Goal: Task Accomplishment & Management: Manage account settings

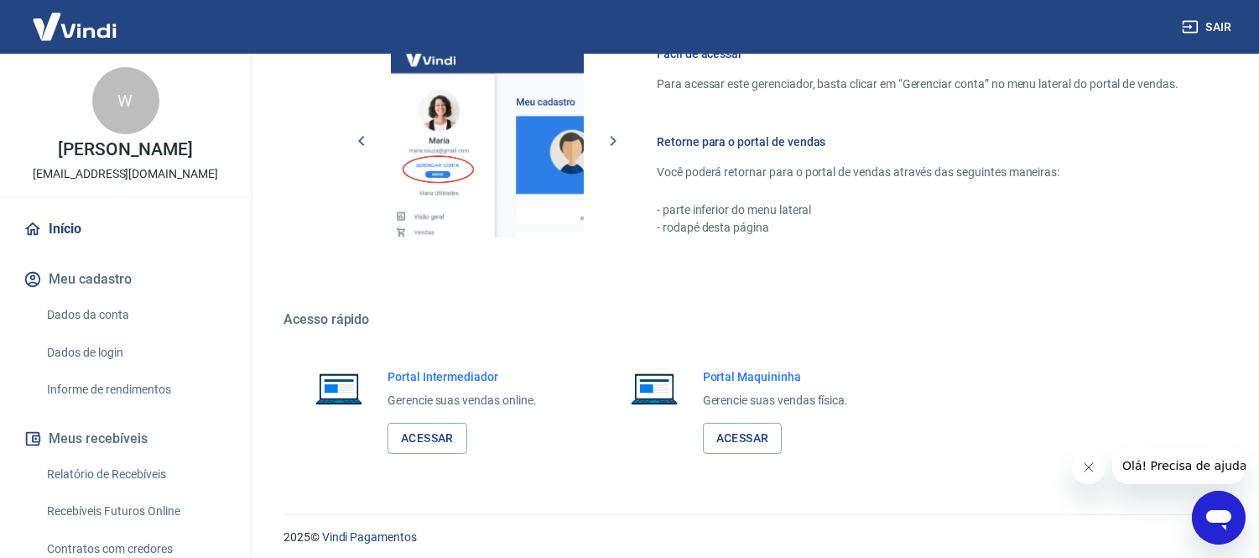
scroll to position [766, 0]
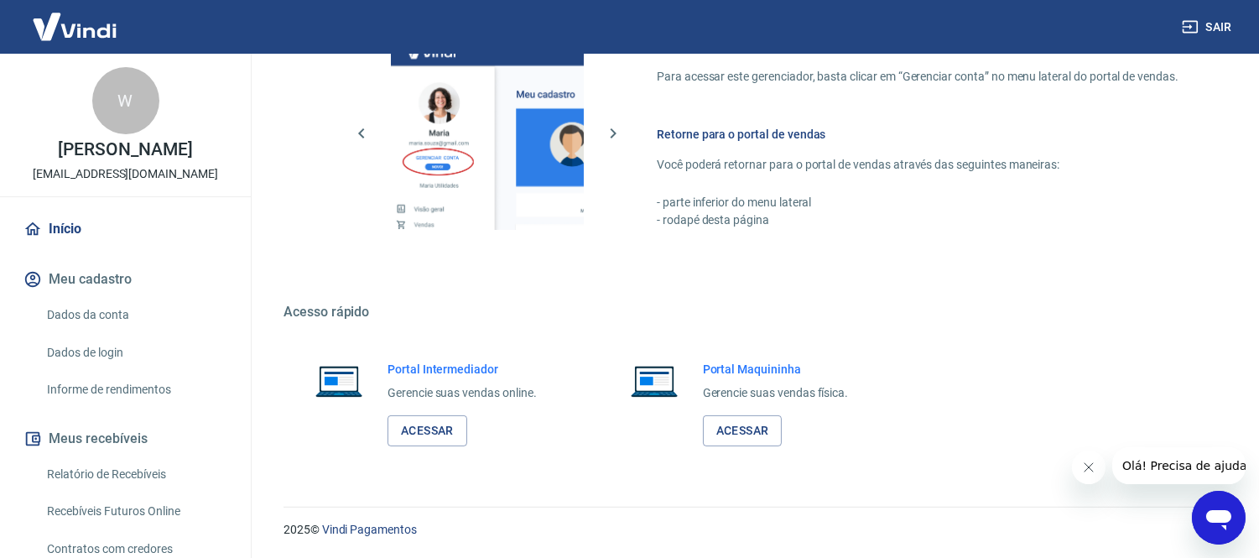
click at [417, 409] on div "Portal Intermediador Gerencie suas vendas online. Acessar" at bounding box center [461, 404] width 149 height 86
click at [419, 430] on link "Acessar" at bounding box center [427, 430] width 80 height 31
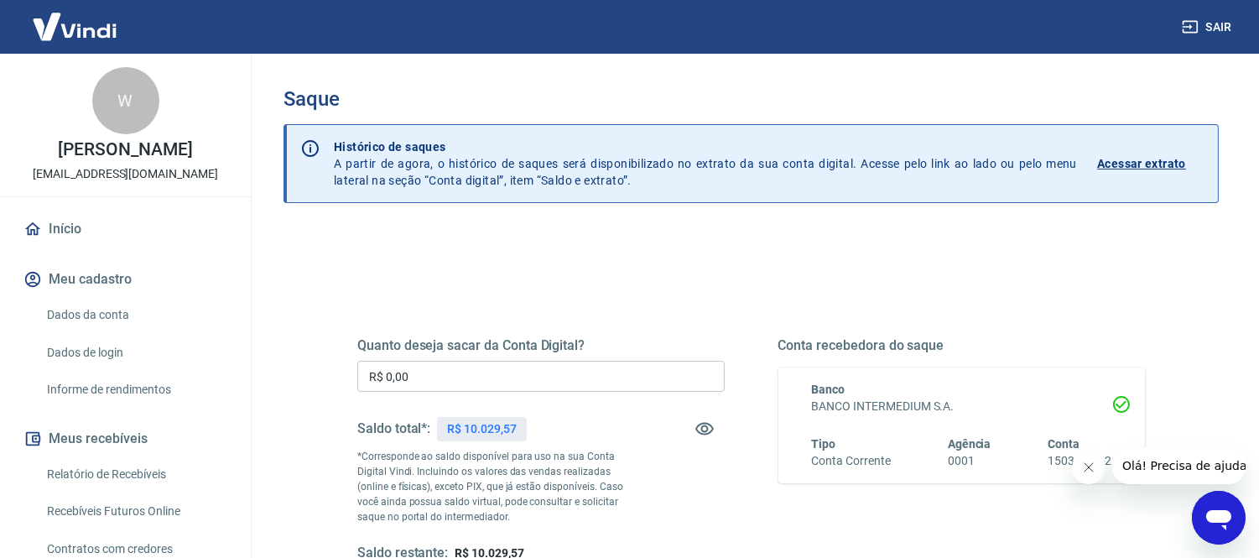
drag, startPoint x: 501, startPoint y: 403, endPoint x: 508, endPoint y: 375, distance: 29.3
click at [503, 400] on div "Quanto deseja sacar da Conta Digital? R$ 0,00 ​ Saldo total*: R$ 10.029,57 *Cor…" at bounding box center [540, 449] width 367 height 225
click at [509, 373] on input "R$ 0,00" at bounding box center [540, 376] width 367 height 31
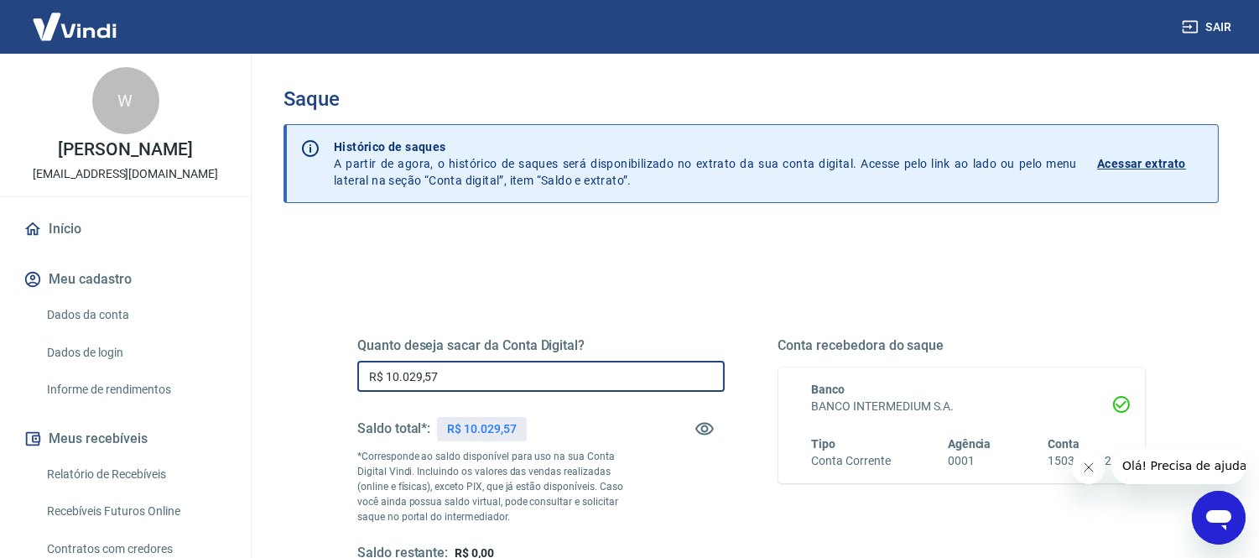
type input "R$ 10.029,57"
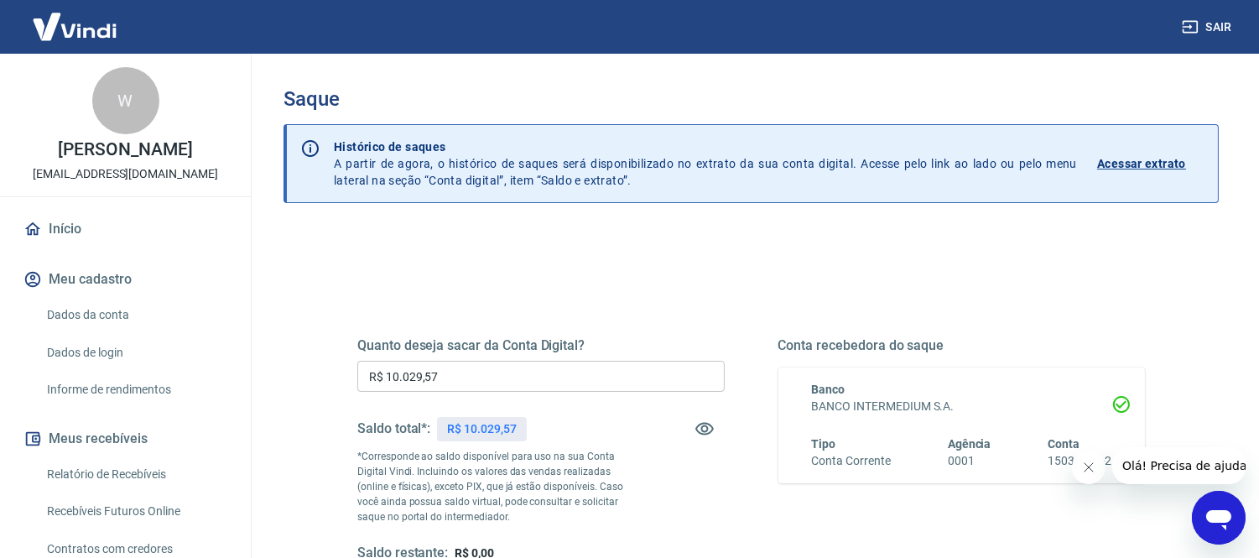
click at [749, 325] on div "Quanto deseja sacar da Conta Digital? R$ 10.029,57 ​ Saldo total*: R$ 10.029,57…" at bounding box center [750, 465] width 787 height 336
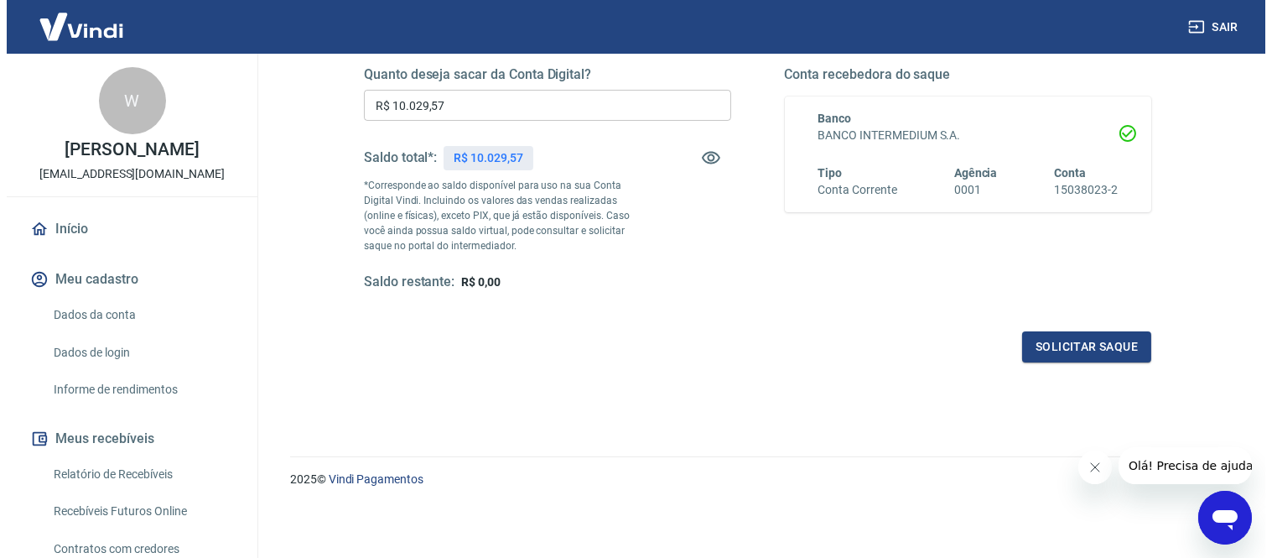
scroll to position [178, 0]
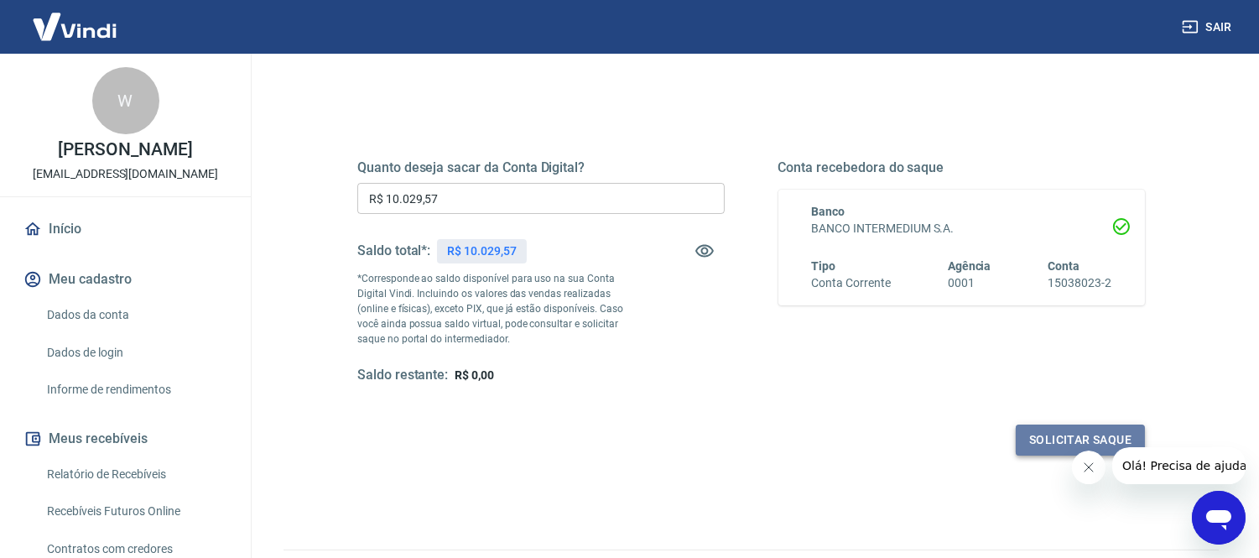
click at [1038, 434] on button "Solicitar saque" at bounding box center [1079, 439] width 129 height 31
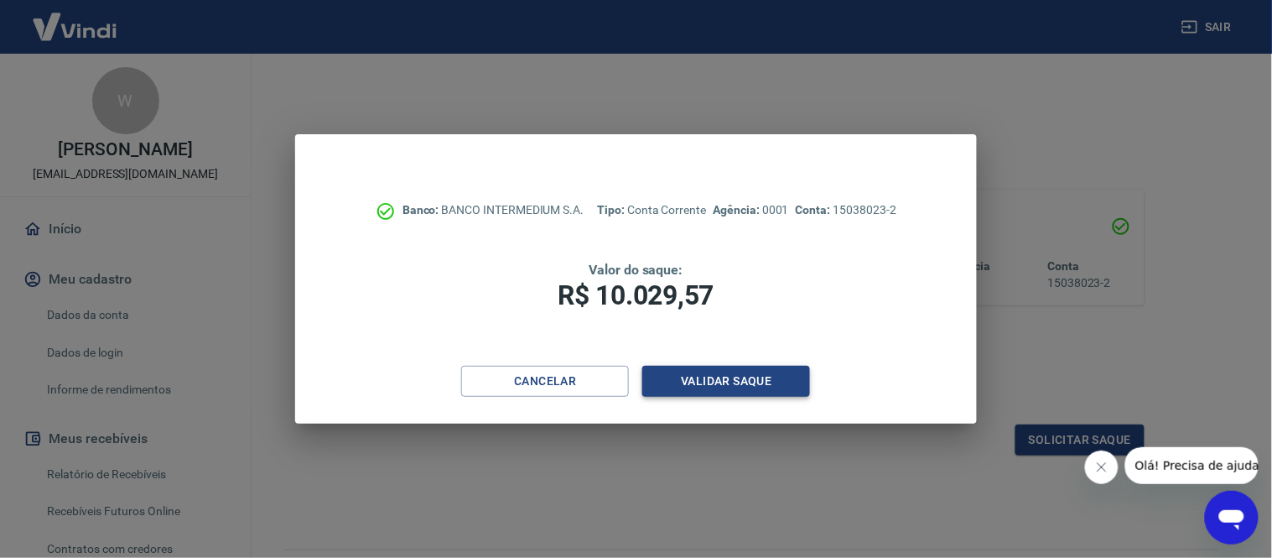
click at [694, 389] on button "Validar saque" at bounding box center [726, 381] width 168 height 31
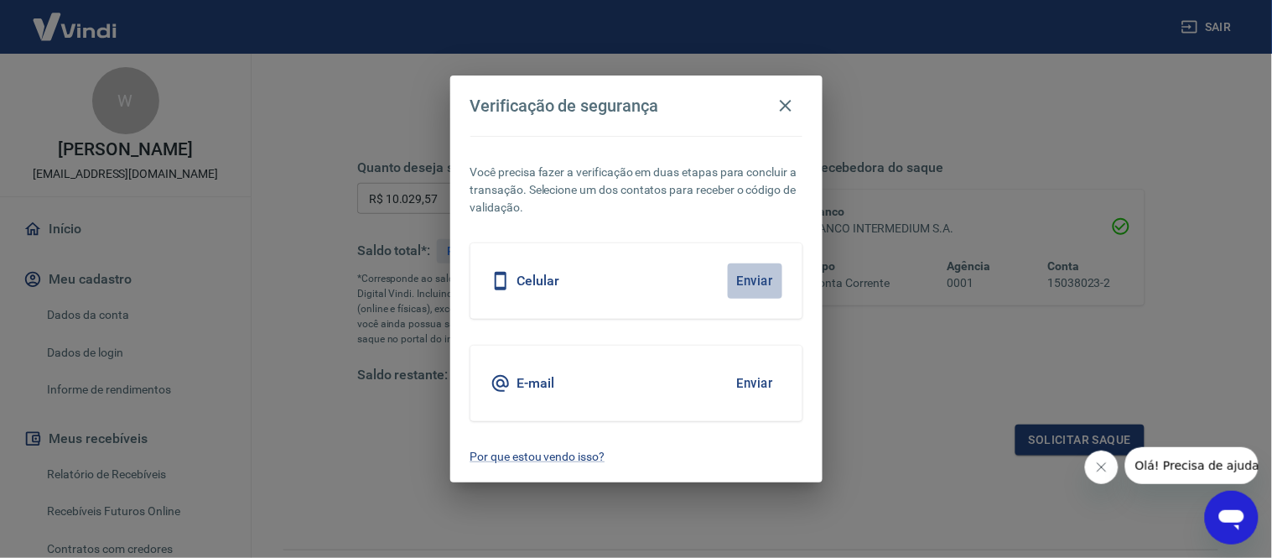
click at [756, 271] on button "Enviar" at bounding box center [755, 280] width 55 height 35
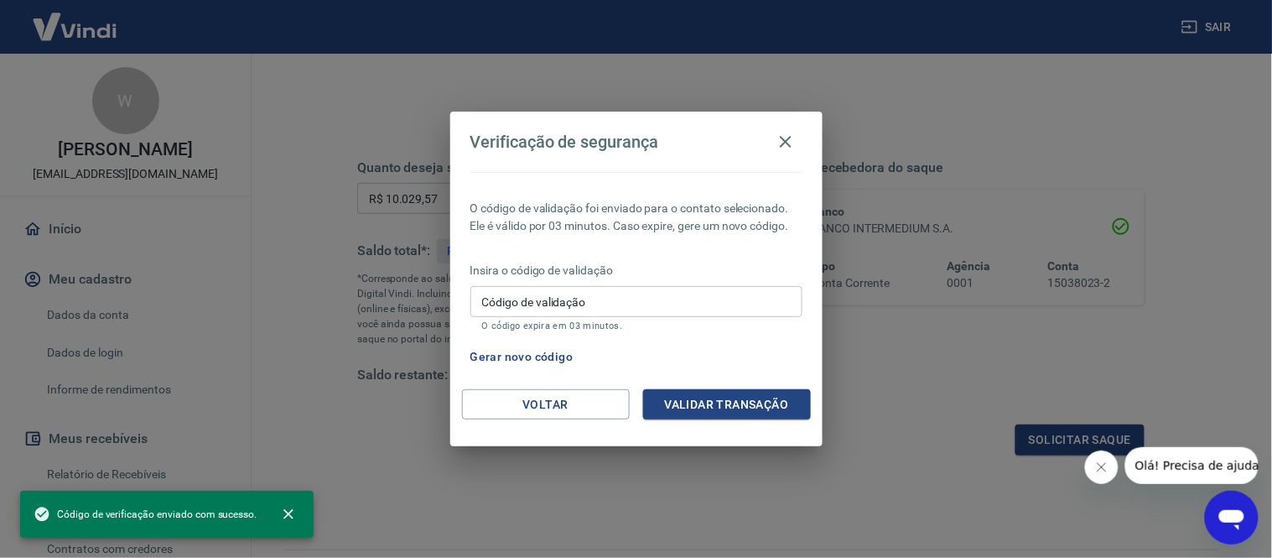
drag, startPoint x: 600, startPoint y: 311, endPoint x: 610, endPoint y: 294, distance: 19.6
click at [600, 311] on input "Código de validação" at bounding box center [636, 301] width 332 height 31
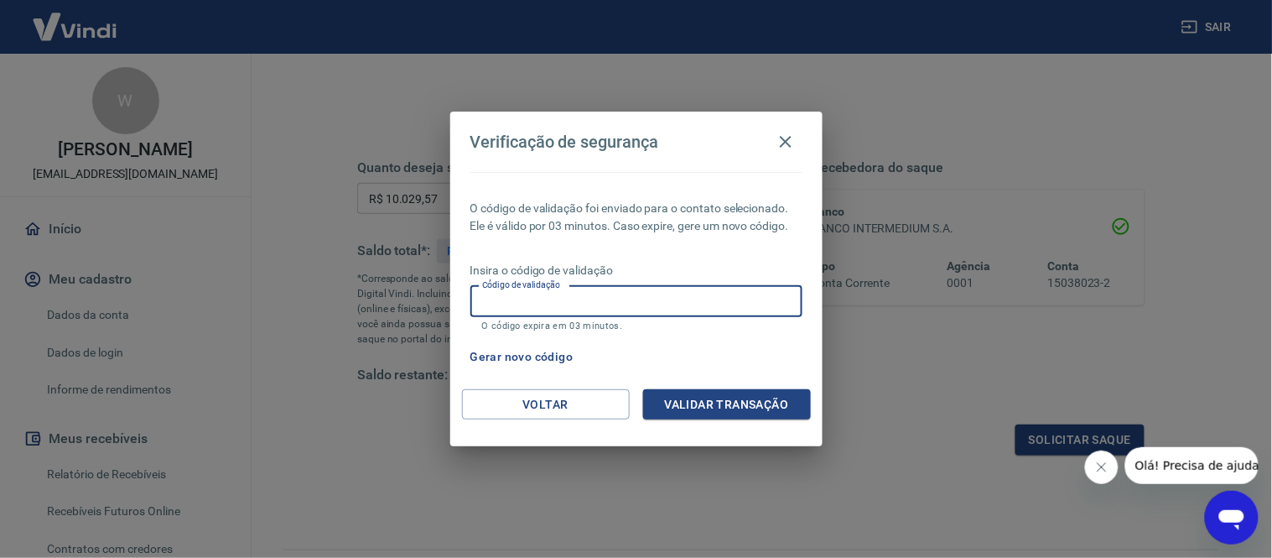
click at [636, 257] on div "O código de validação foi enviado para o contato selecionado. Ele é válido por …" at bounding box center [636, 280] width 372 height 217
click at [543, 409] on button "Voltar" at bounding box center [546, 404] width 168 height 31
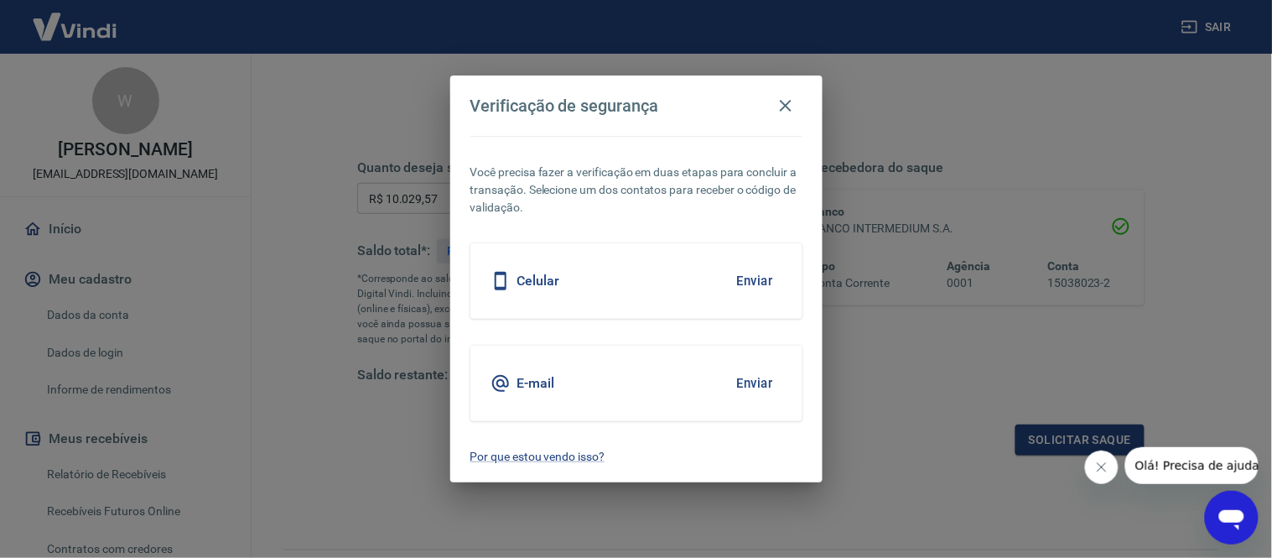
click at [761, 383] on button "Enviar" at bounding box center [755, 383] width 55 height 35
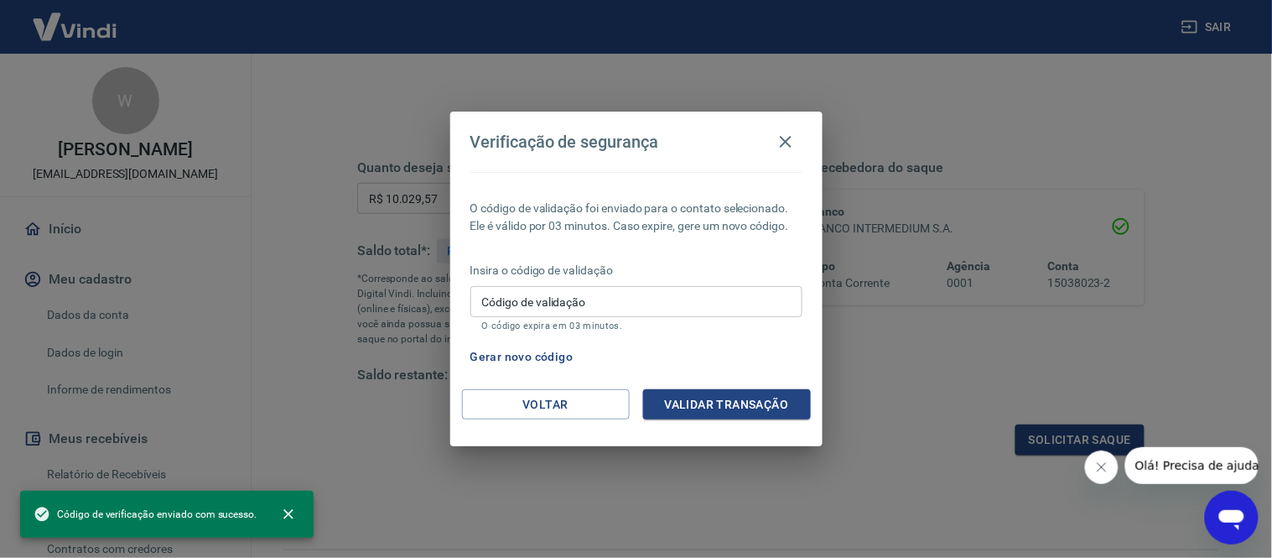
click at [635, 283] on div "Insira o código de validação Código de validação Código de validação O código e…" at bounding box center [636, 298] width 332 height 73
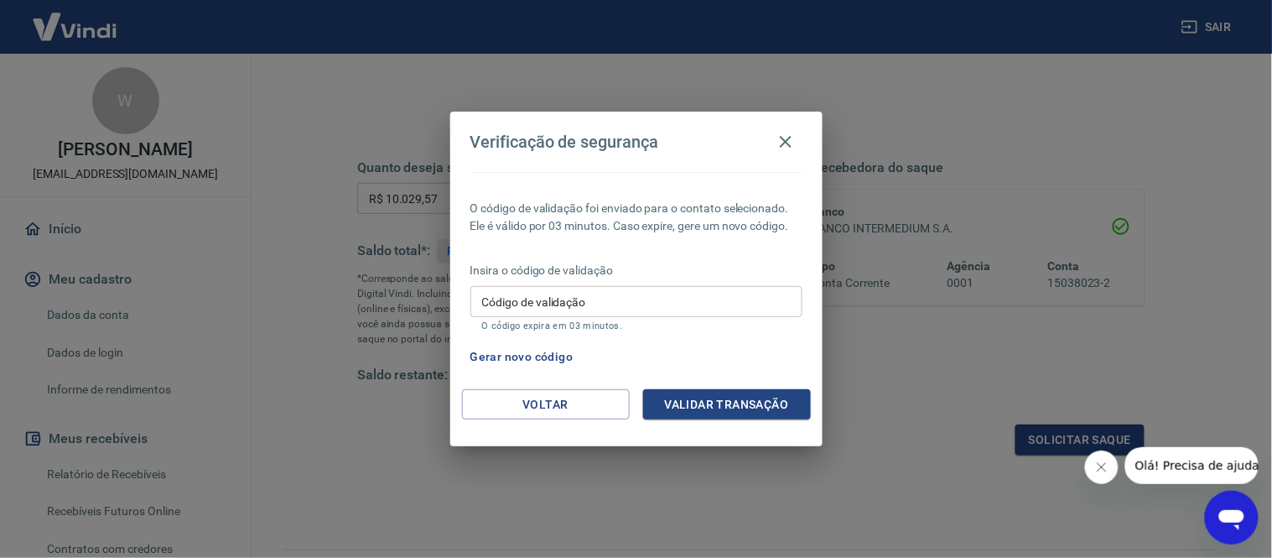
click at [631, 291] on input "Código de validação" at bounding box center [636, 301] width 332 height 31
type input "495858"
click at [693, 394] on button "Validar transação" at bounding box center [727, 404] width 168 height 31
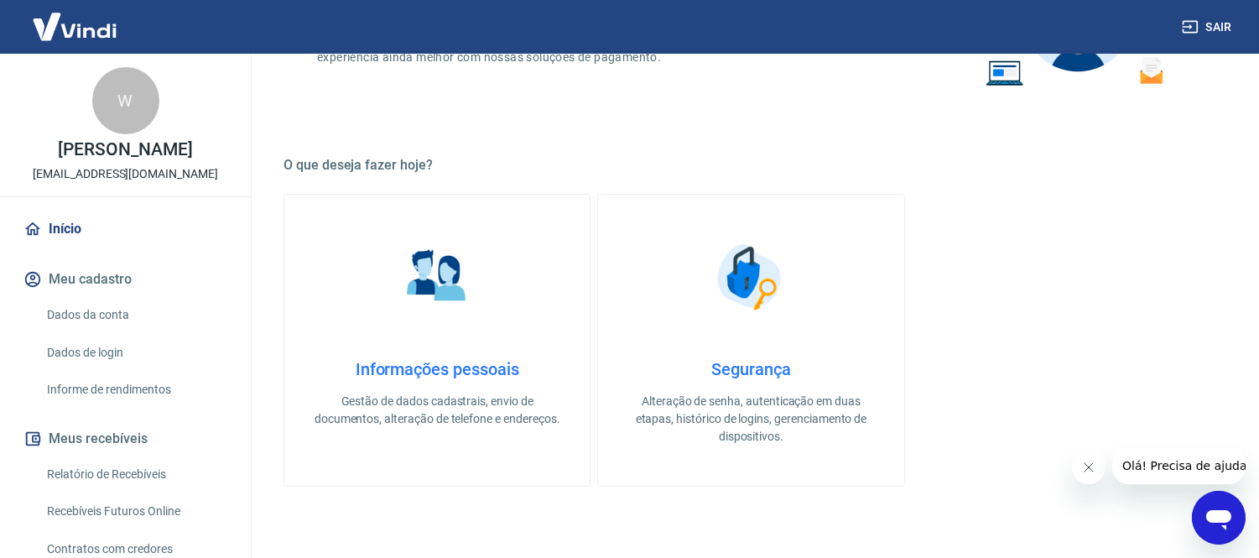
scroll to position [766, 0]
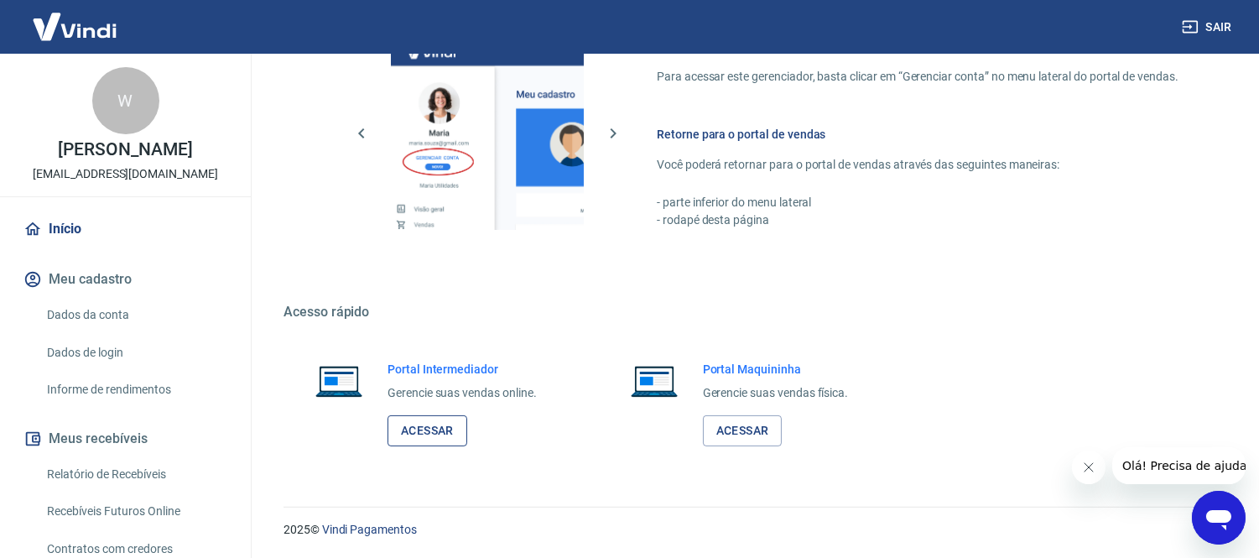
click at [451, 432] on link "Acessar" at bounding box center [427, 430] width 80 height 31
